Goal: Transaction & Acquisition: Purchase product/service

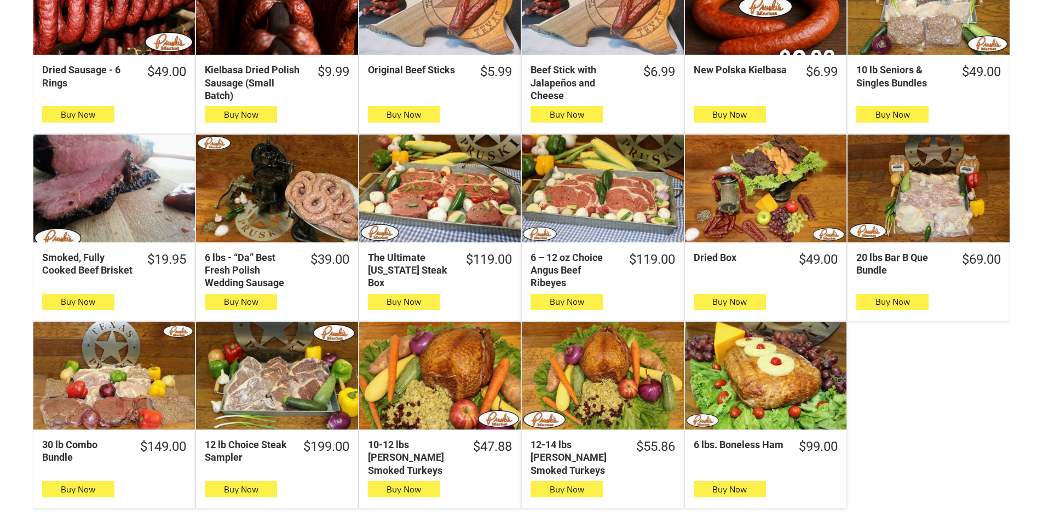
scroll to position [602, 0]
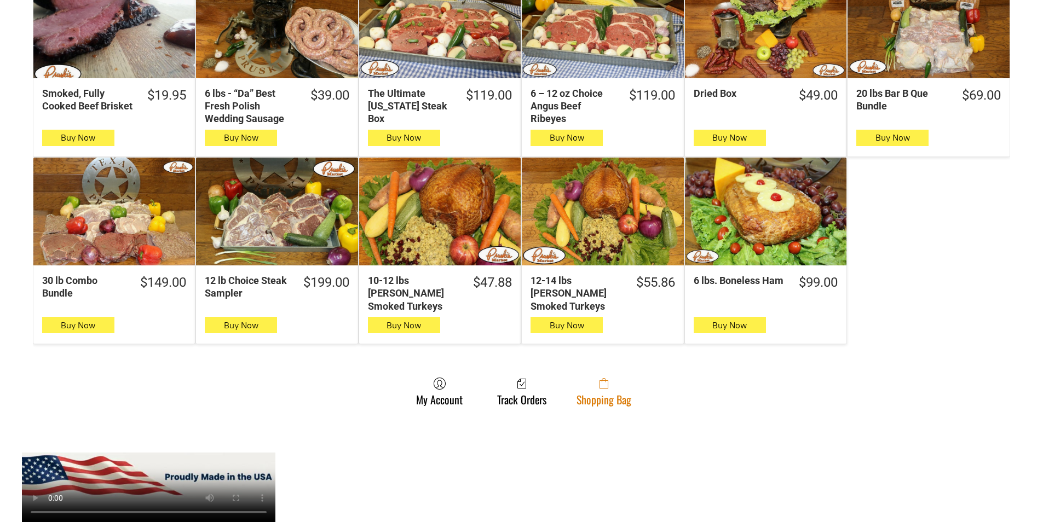
click at [605, 378] on icon at bounding box center [604, 383] width 9 height 11
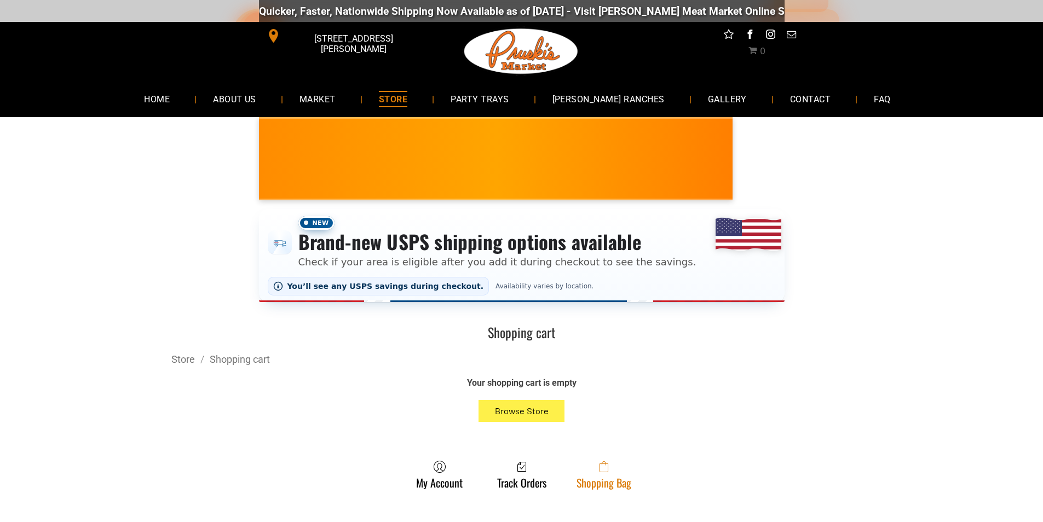
click at [620, 469] on span at bounding box center [604, 467] width 55 height 13
click at [629, 487] on link "Shopping Bag" at bounding box center [604, 475] width 66 height 29
click at [626, 473] on span at bounding box center [604, 467] width 55 height 13
